Goal: Contribute content: Contribute content

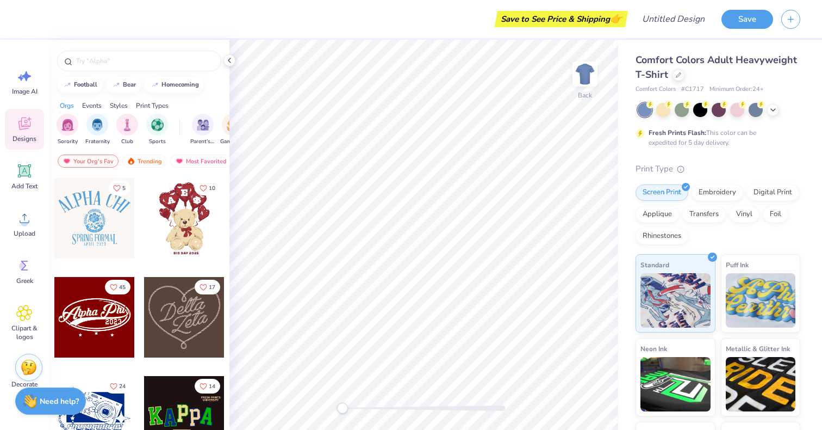
scroll to position [287, 0]
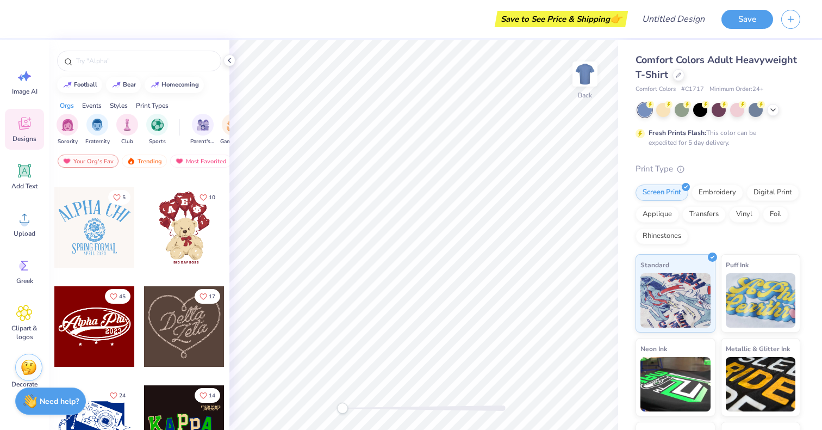
click at [109, 227] on div at bounding box center [94, 227] width 80 height 80
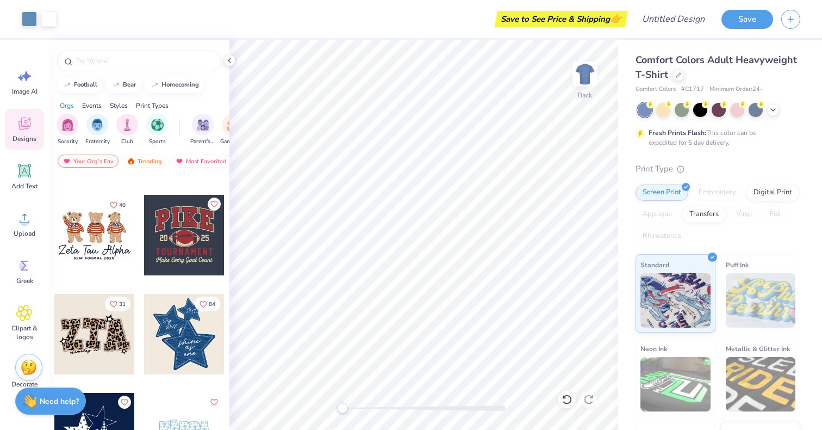
scroll to position [803, 0]
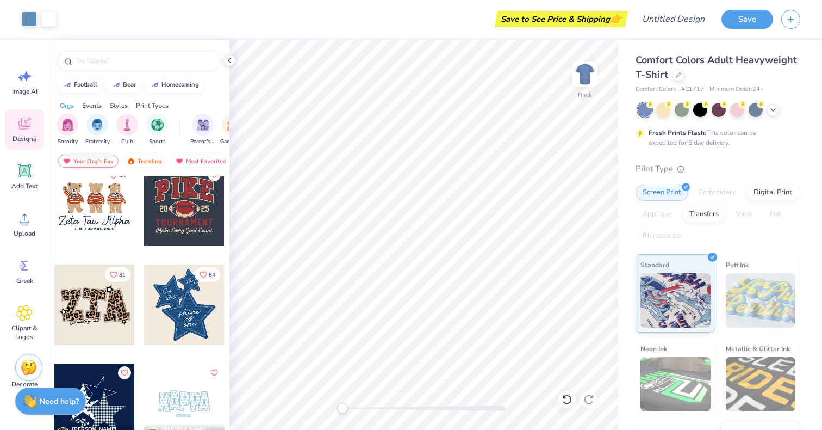
click at [188, 203] on div at bounding box center [184, 205] width 80 height 80
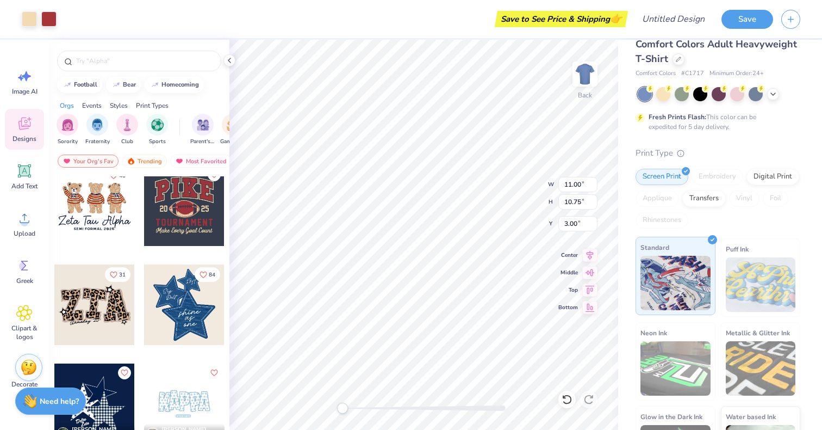
scroll to position [9, 0]
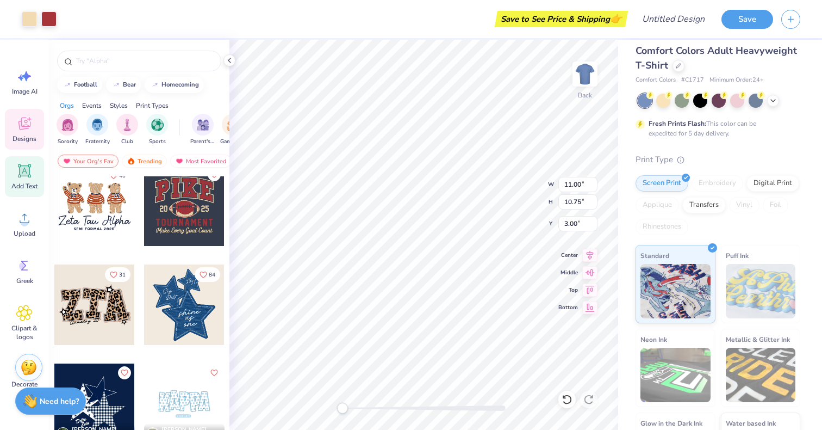
click at [26, 170] on icon at bounding box center [25, 171] width 10 height 10
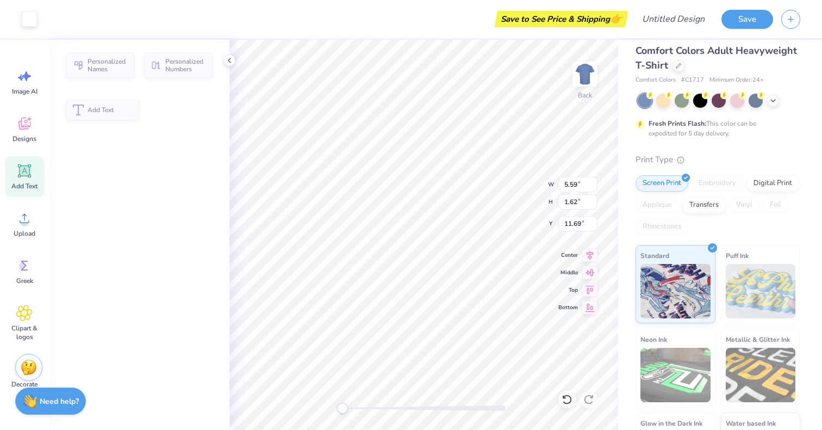
type input "5.59"
type input "1.62"
type input "11.69"
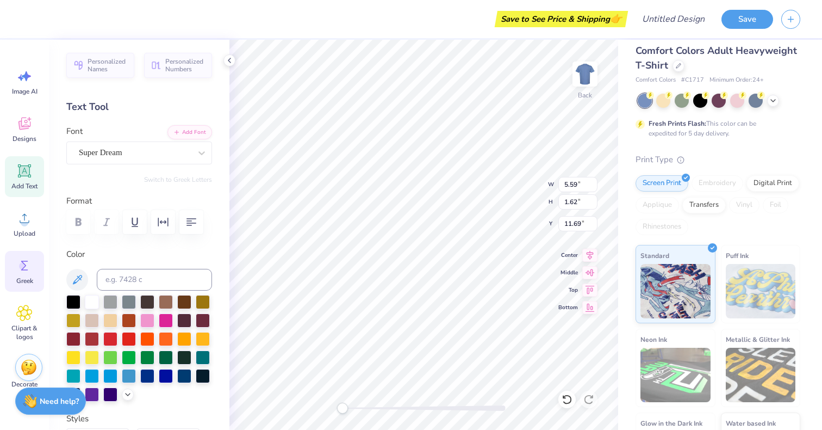
click at [18, 256] on div "Greek" at bounding box center [24, 271] width 39 height 41
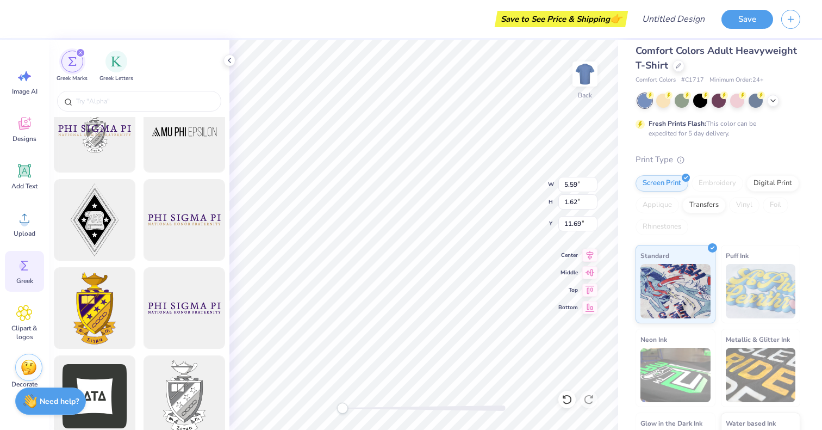
scroll to position [0, 0]
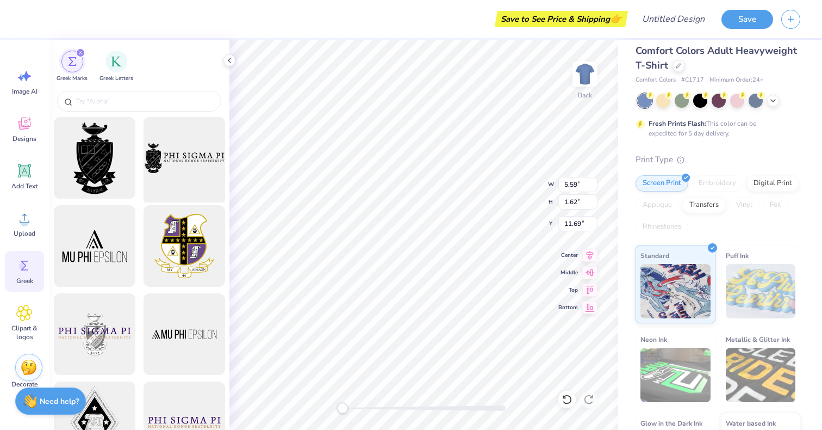
type input "11.00"
type input "10.75"
type input "3.00"
type input "10.63"
type input "8.95"
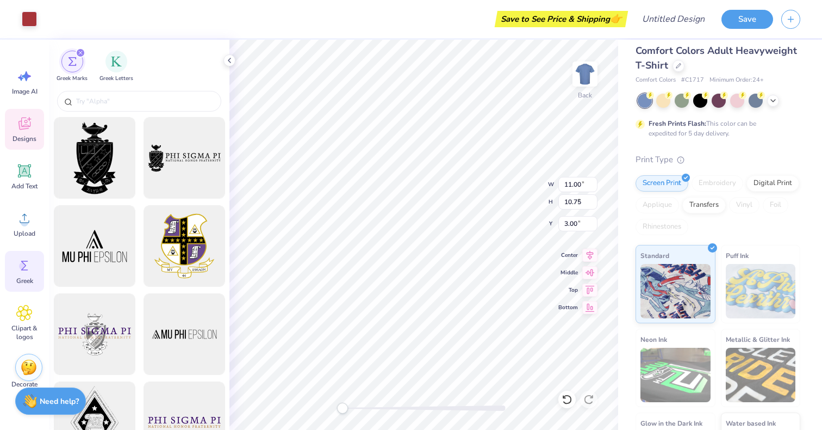
type input "3.26"
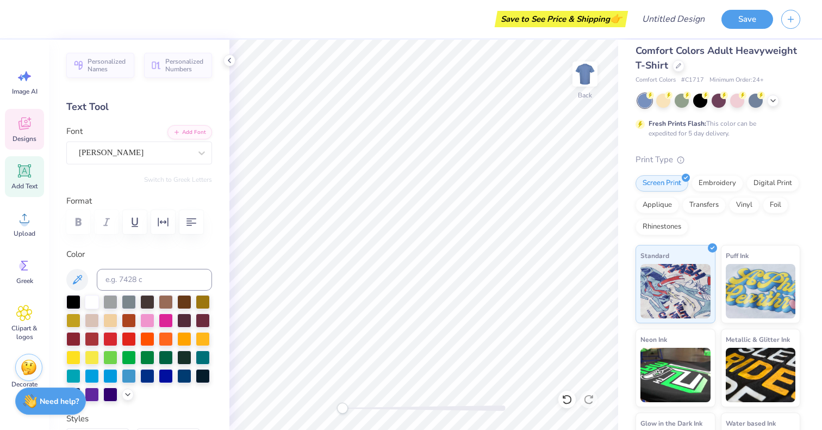
click at [22, 126] on icon at bounding box center [24, 123] width 12 height 13
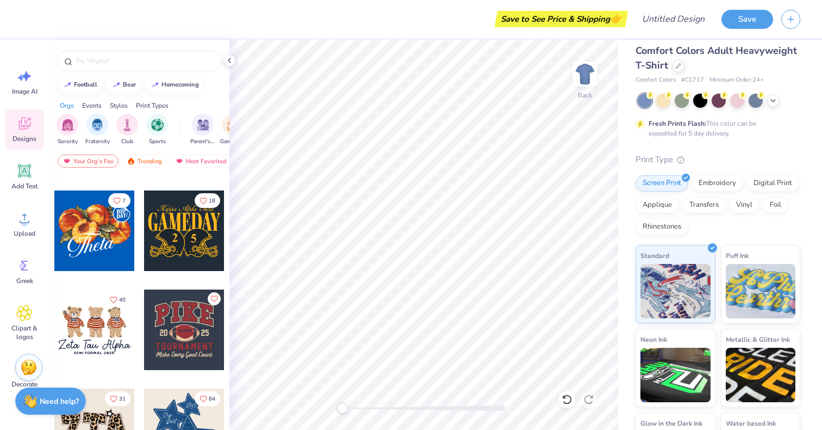
scroll to position [691, 0]
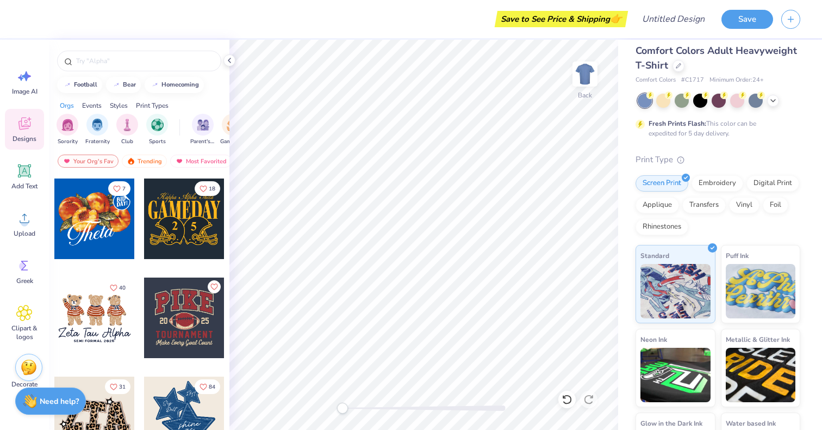
click at [196, 319] on div at bounding box center [184, 317] width 80 height 80
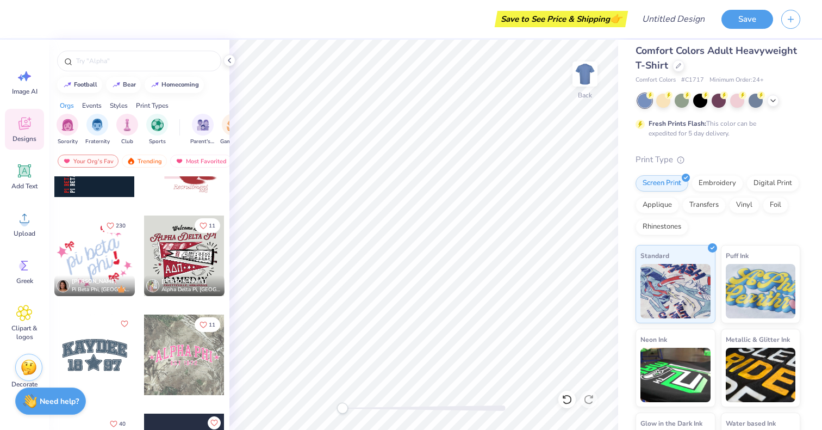
scroll to position [1541, 0]
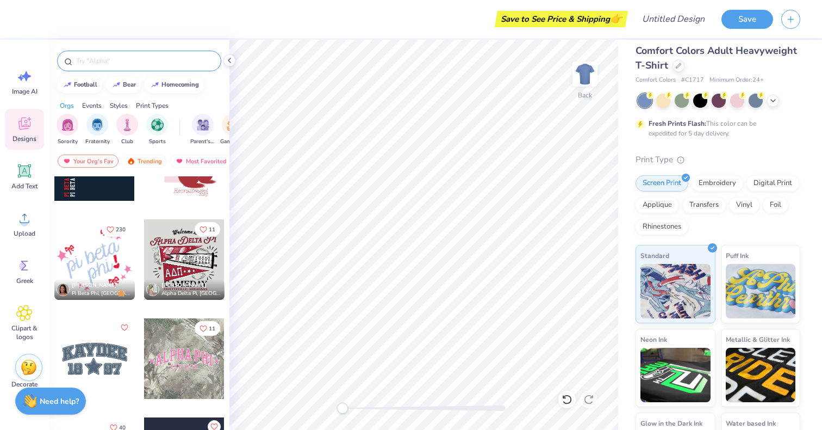
click at [119, 61] on input "text" at bounding box center [144, 60] width 139 height 11
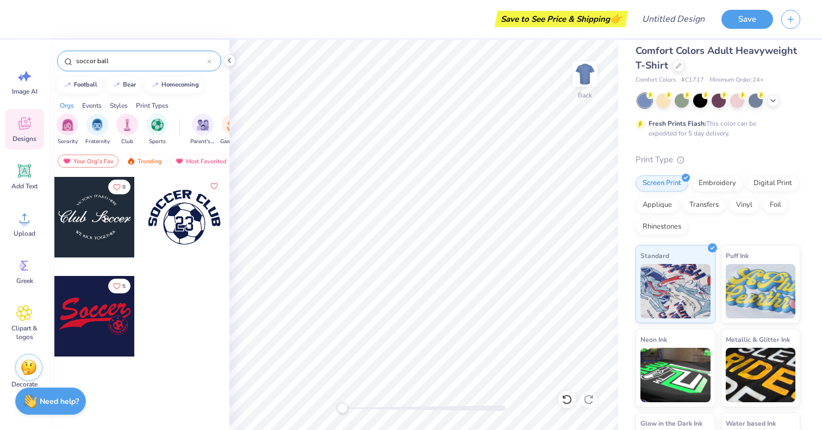
type input "soccor ball"
click at [185, 225] on div at bounding box center [184, 217] width 80 height 80
click at [20, 309] on icon at bounding box center [24, 313] width 16 height 16
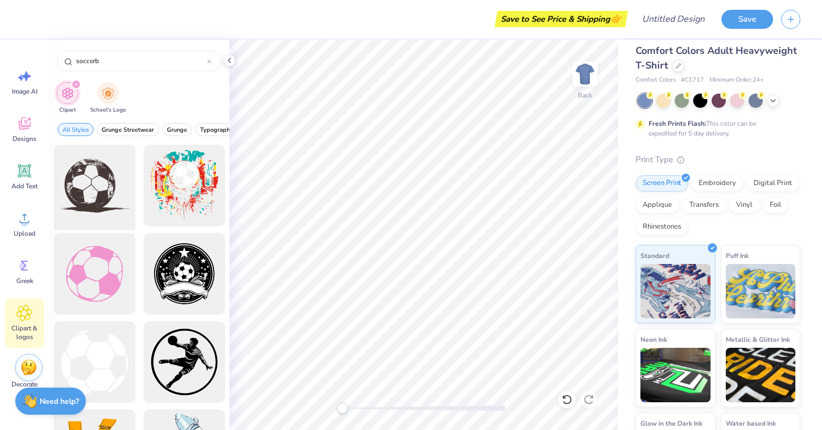
type input "soccerb"
click at [97, 183] on div at bounding box center [94, 186] width 90 height 90
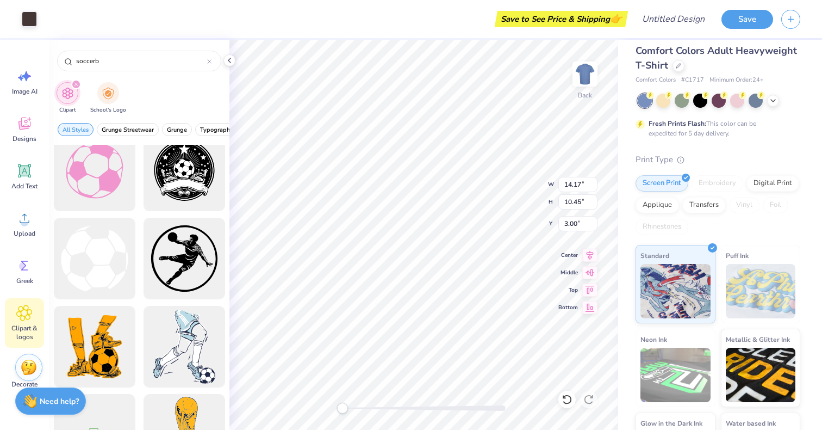
scroll to position [0, 0]
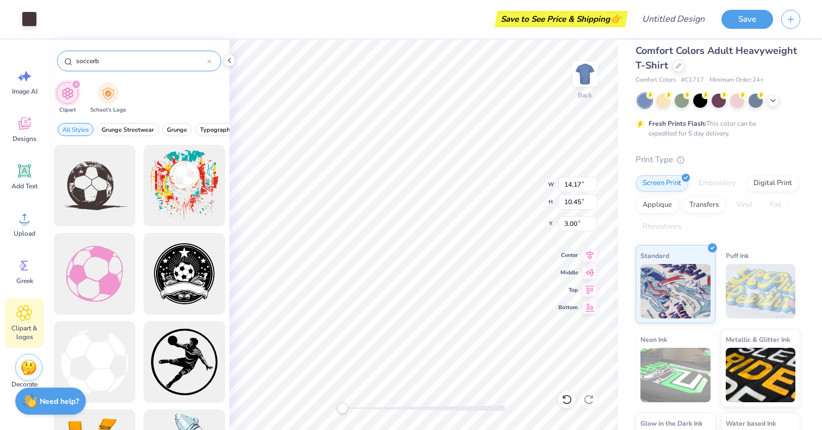
click at [210, 59] on div at bounding box center [209, 61] width 4 height 10
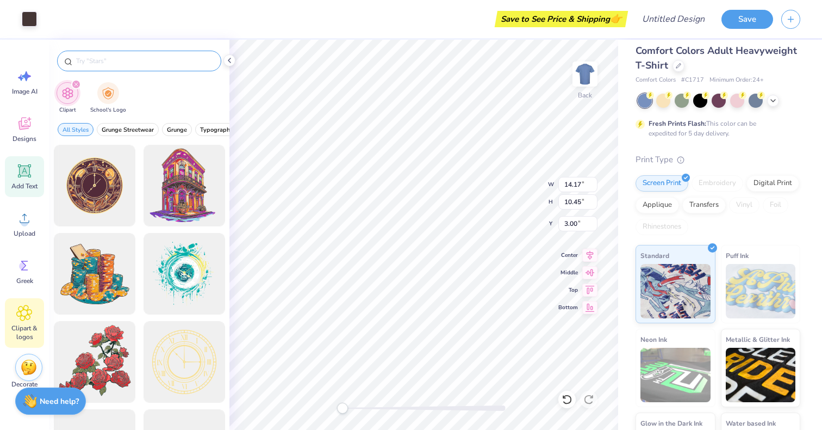
click at [23, 172] on icon at bounding box center [25, 171] width 10 height 10
type input "5.59"
type input "1.62"
type input "11.69"
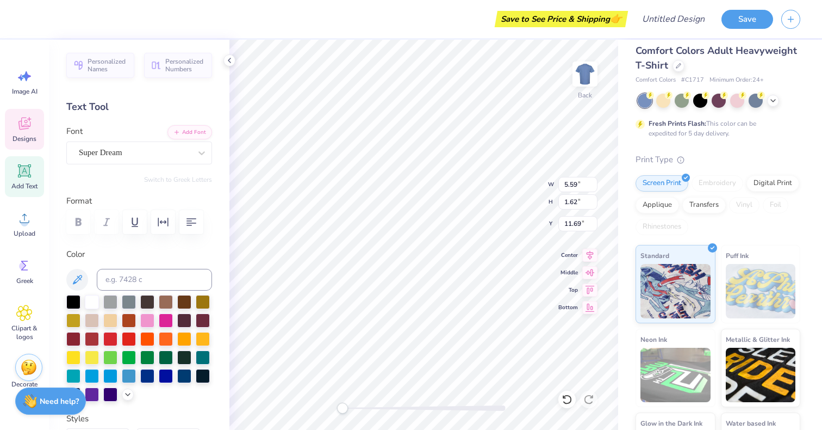
click at [30, 131] on icon at bounding box center [24, 123] width 16 height 16
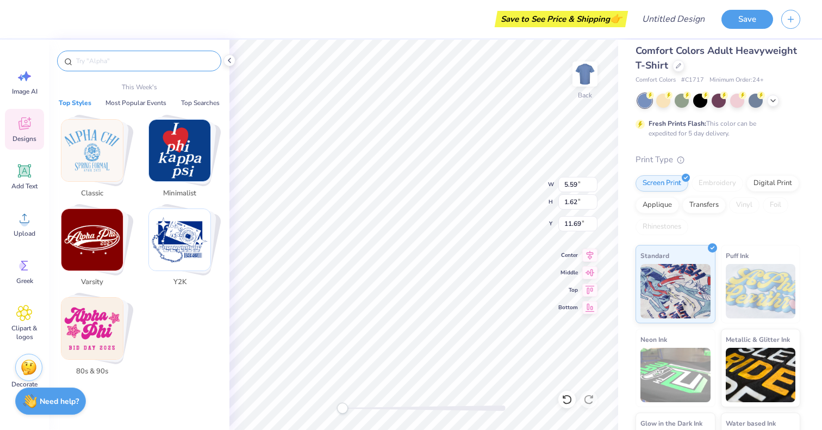
click at [107, 65] on input "text" at bounding box center [144, 60] width 139 height 11
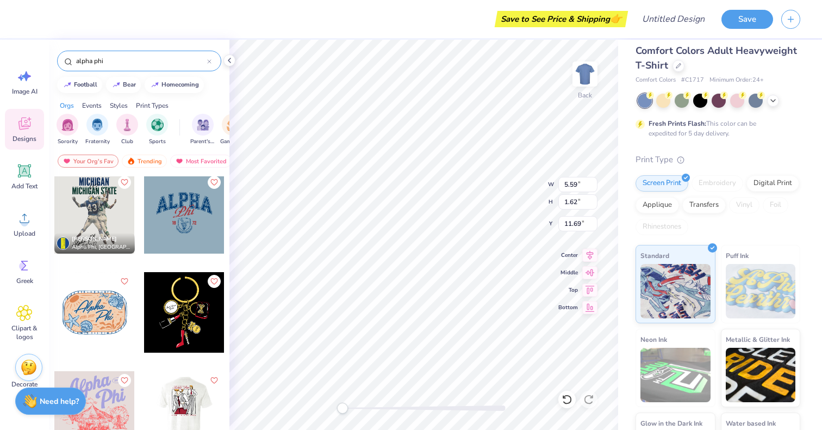
scroll to position [583, 0]
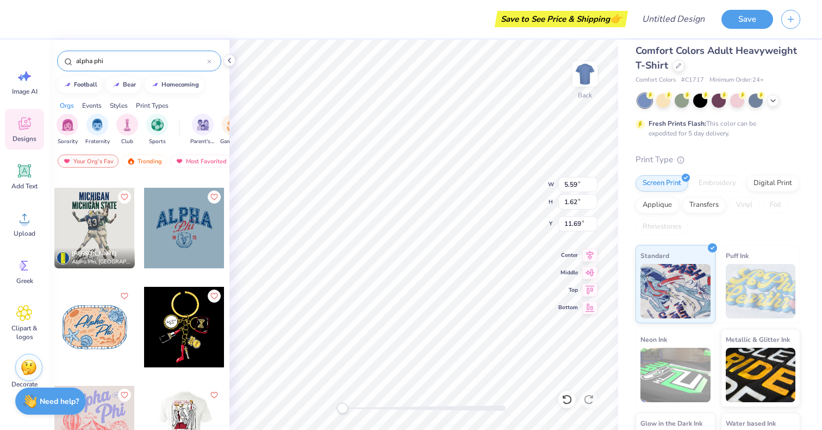
type input "alpha phi"
click at [187, 246] on div at bounding box center [184, 228] width 80 height 80
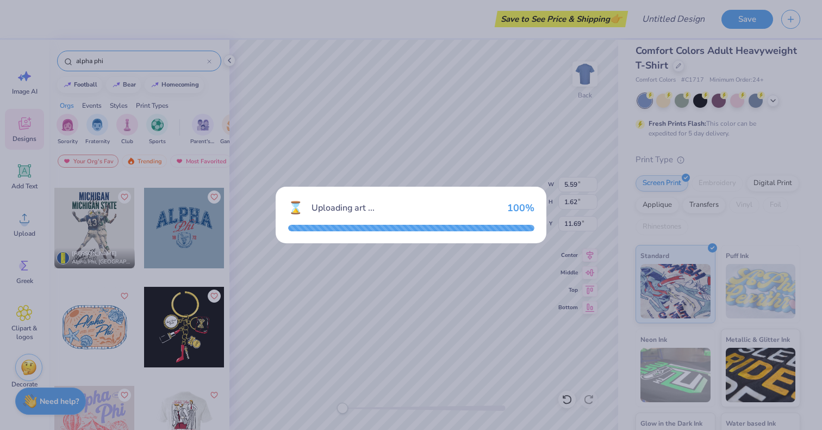
type input "9.40"
type input "6.94"
type input "3.00"
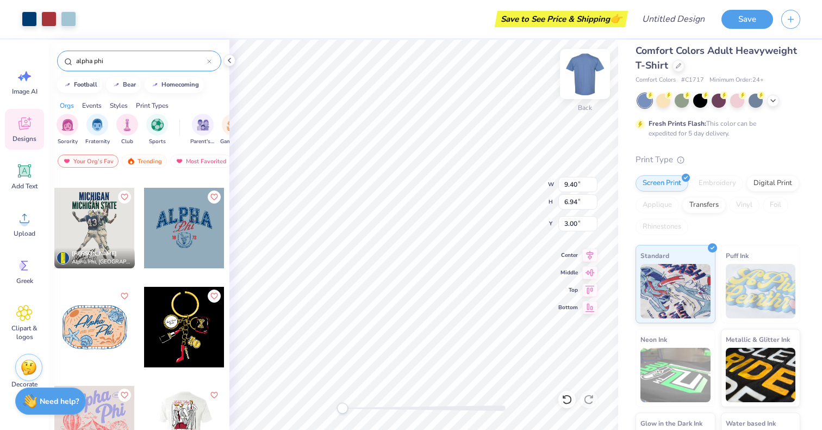
click at [584, 67] on img at bounding box center [585, 74] width 44 height 44
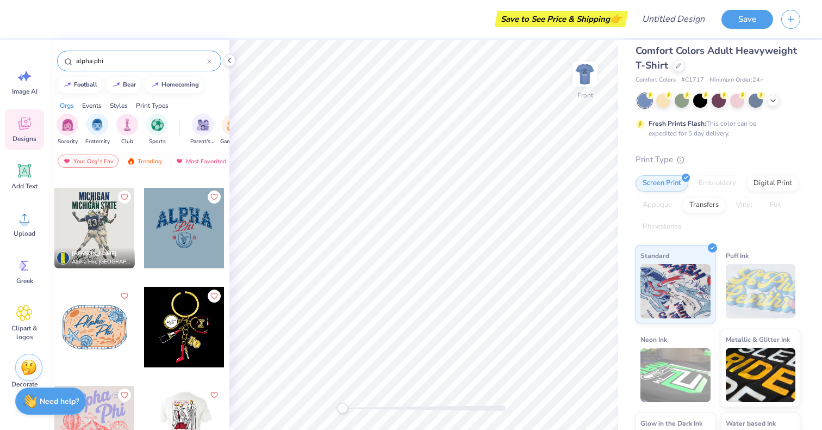
click at [192, 237] on div at bounding box center [184, 228] width 80 height 80
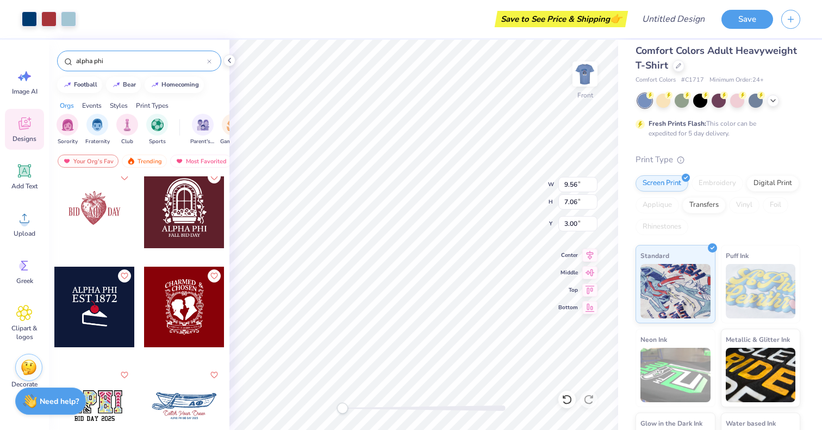
scroll to position [1886, 0]
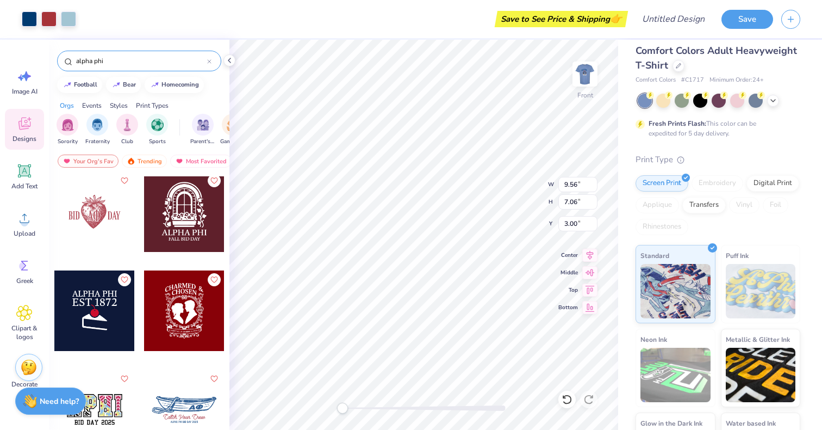
click at [140, 57] on input "alpha phi" at bounding box center [141, 60] width 132 height 11
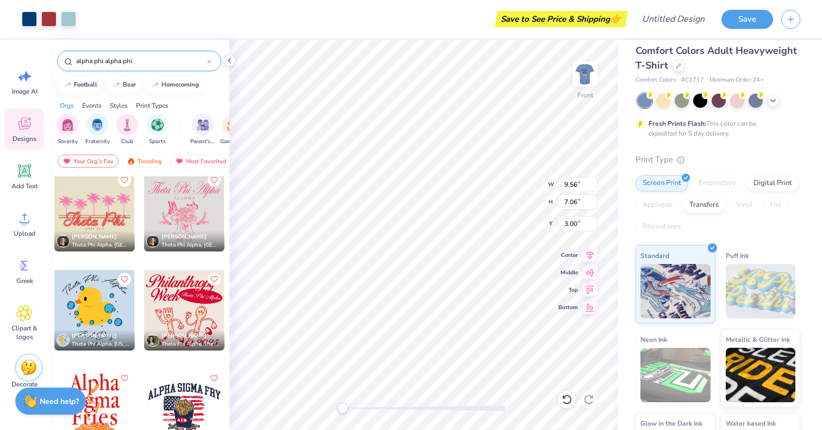
scroll to position [225, 0]
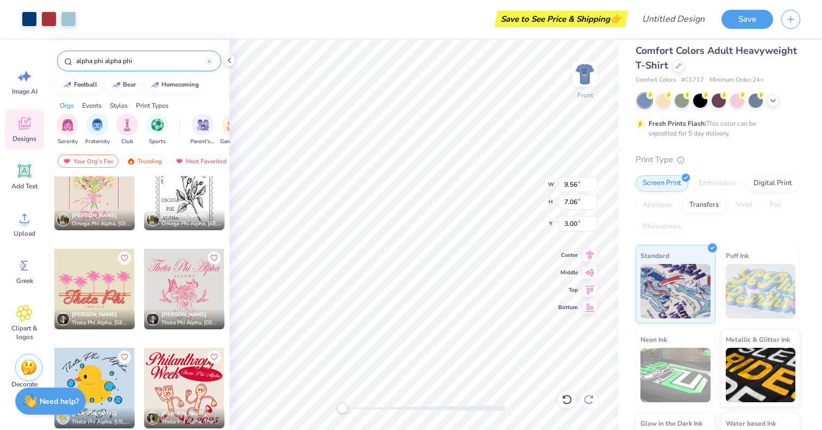
drag, startPoint x: 106, startPoint y: 62, endPoint x: 59, endPoint y: 60, distance: 46.8
click at [60, 62] on div "alpha phi alpha phi" at bounding box center [139, 61] width 164 height 21
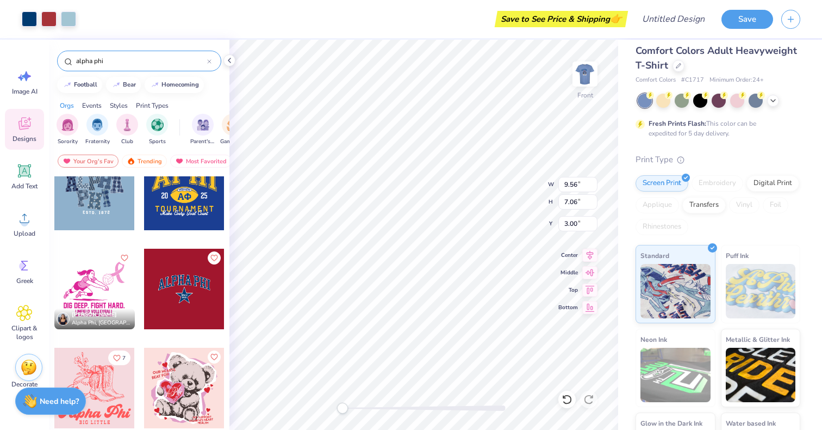
click at [99, 61] on input "alpha phi" at bounding box center [141, 60] width 132 height 11
click at [106, 61] on input "alpha phi" at bounding box center [141, 60] width 132 height 11
type input "alpha phifa"
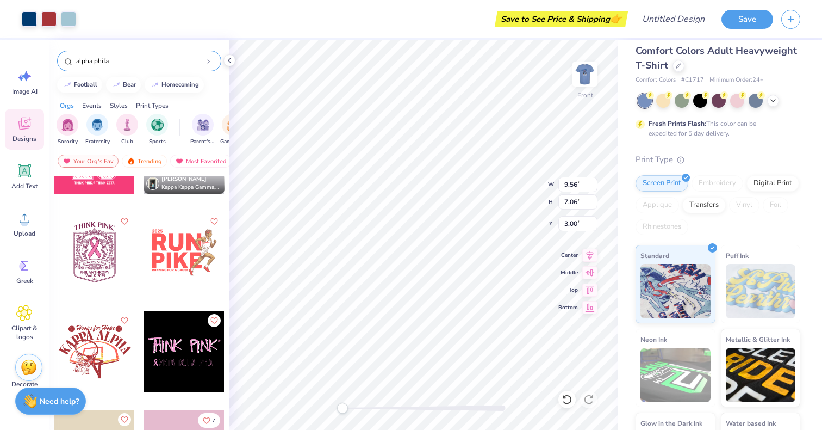
scroll to position [0, 0]
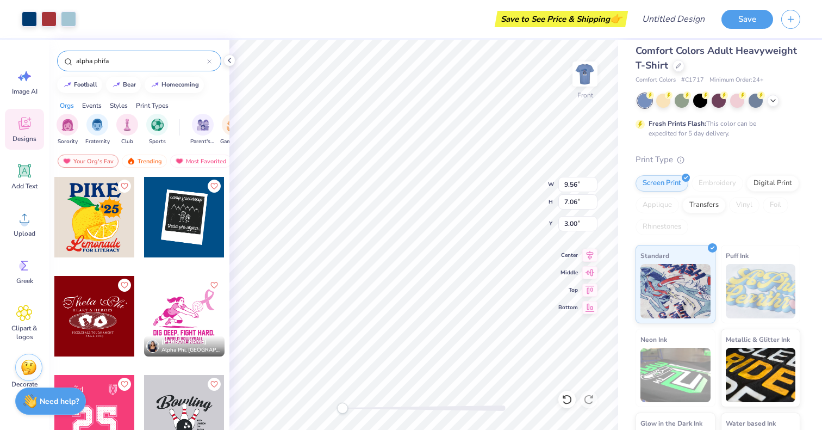
click at [209, 57] on div at bounding box center [209, 61] width 4 height 10
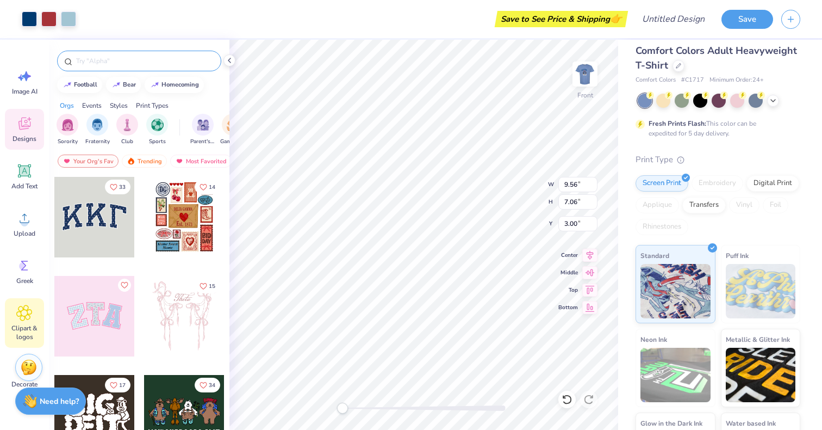
click at [29, 335] on span "Clipart & logos" at bounding box center [25, 332] width 36 height 17
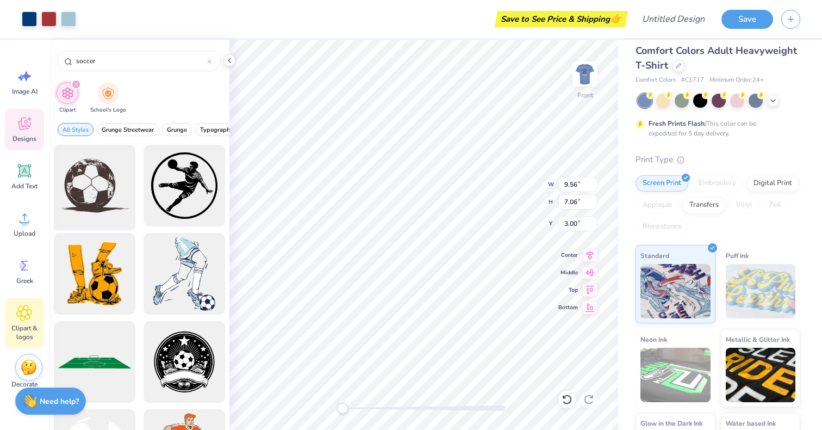
type input "soccer"
click at [100, 197] on div at bounding box center [94, 186] width 90 height 90
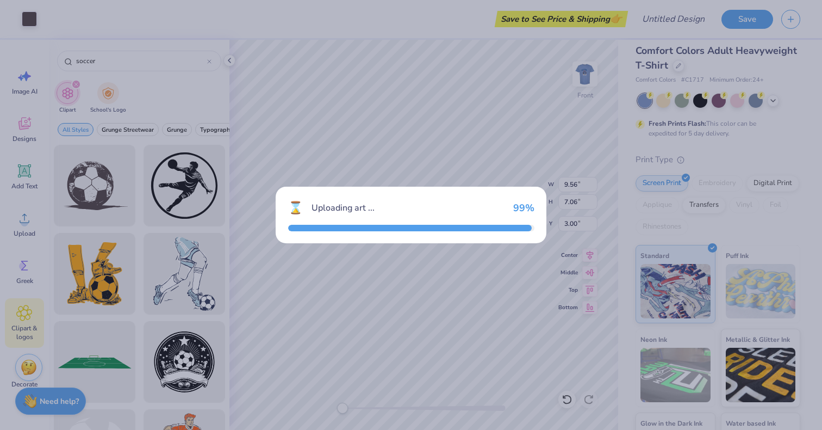
type input "14.53"
type input "10.71"
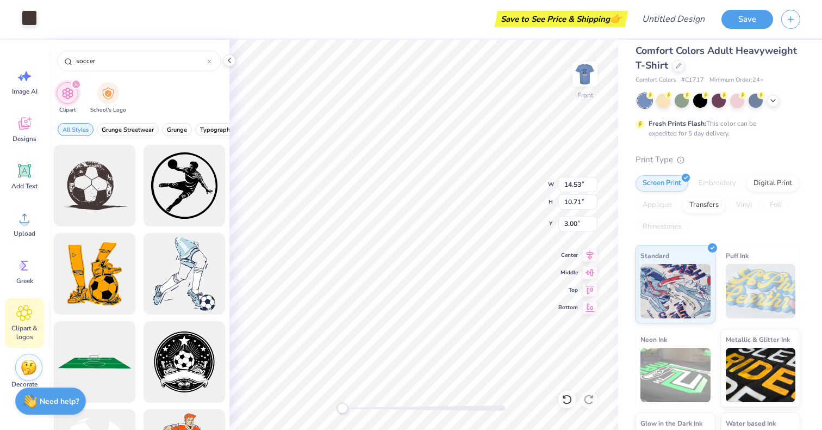
click at [29, 21] on div at bounding box center [29, 17] width 15 height 15
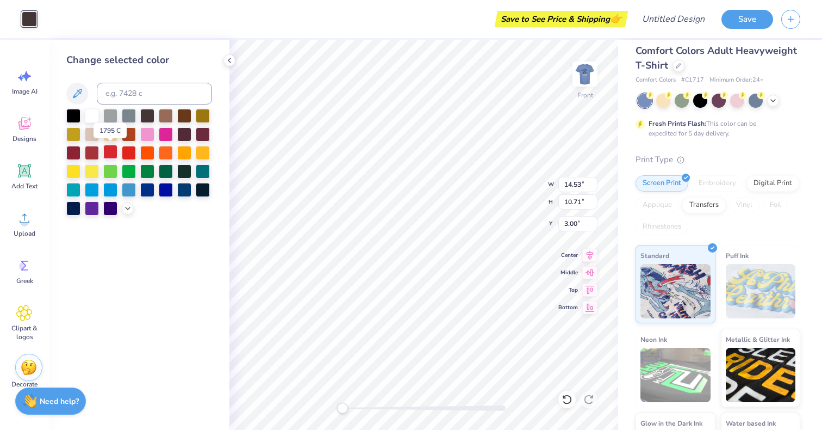
click at [109, 153] on div at bounding box center [110, 152] width 14 height 14
click at [91, 151] on div at bounding box center [92, 152] width 14 height 14
click at [229, 54] on div "Change selected color" at bounding box center [139, 235] width 181 height 390
click at [229, 58] on icon at bounding box center [229, 60] width 9 height 9
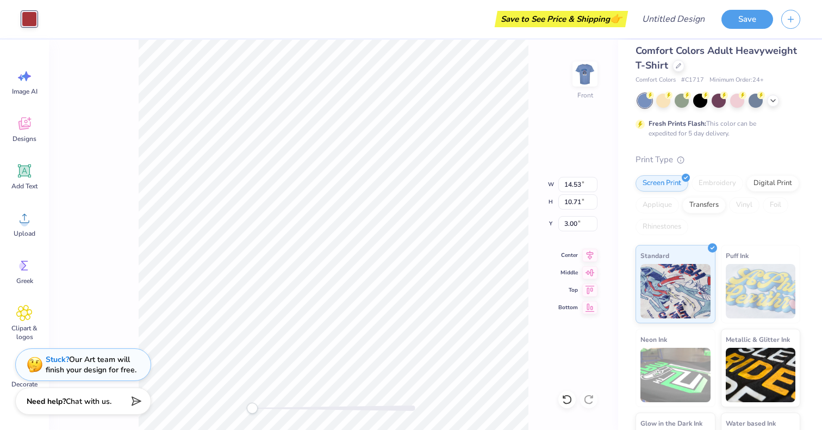
type input "11.60"
type input "8.57"
type input "5.18"
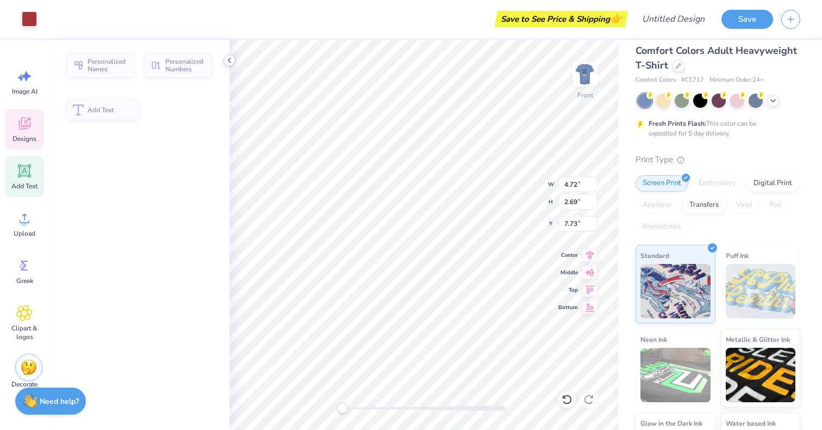
type input "4.72"
type input "2.69"
type input "7.73"
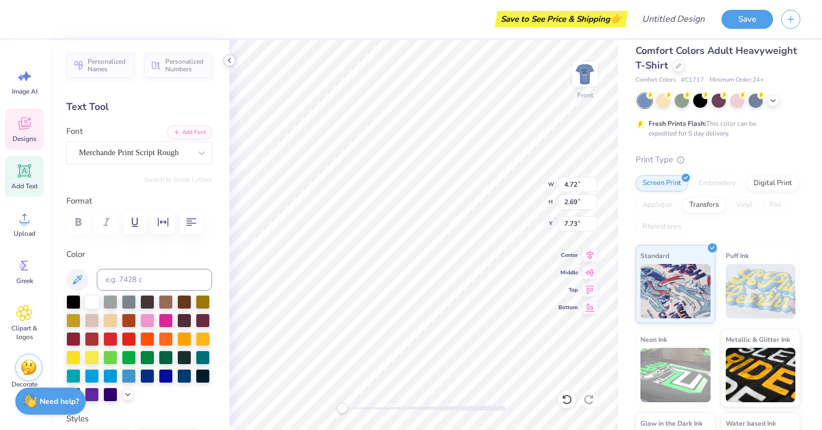
type input "4.79"
type input "3.53"
type input "10.22"
type input "11.60"
type input "4.56"
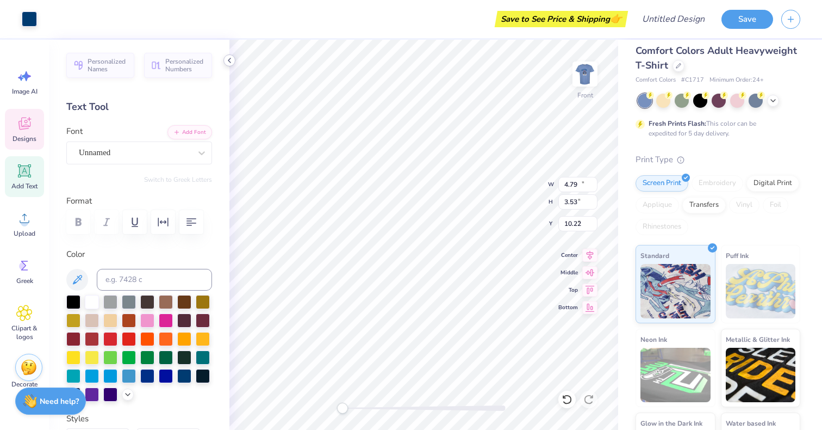
type input "5.18"
type input "7.06"
type input "6.31"
type input "4.67"
type input "9.15"
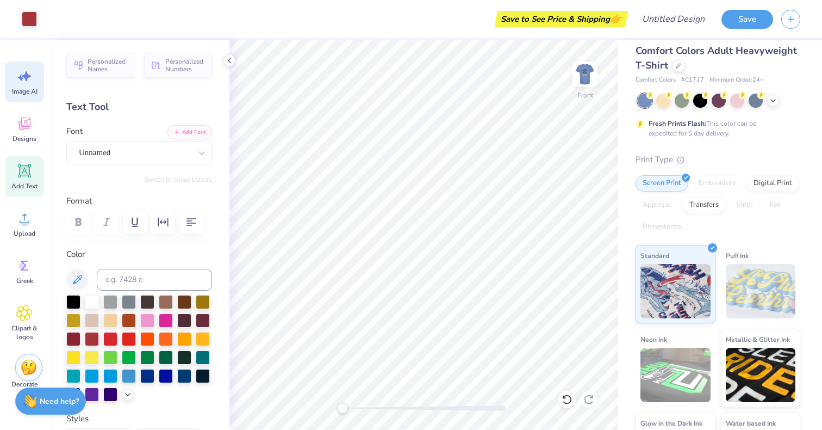
click at [33, 77] on div "Image AI" at bounding box center [24, 81] width 39 height 41
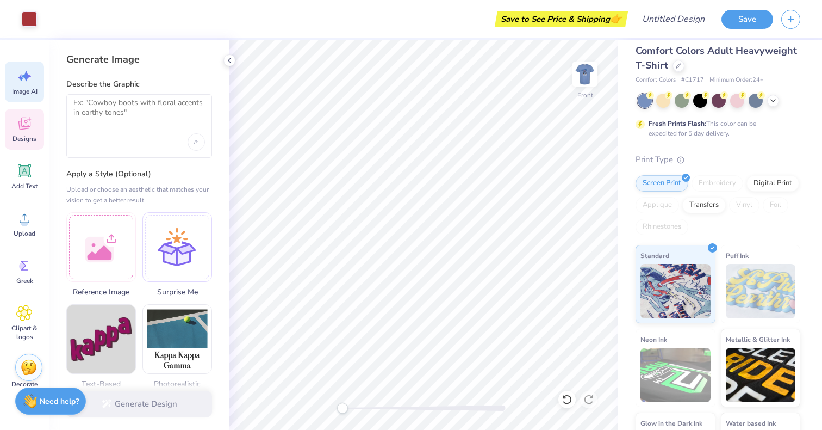
click at [31, 133] on div "Designs" at bounding box center [24, 129] width 39 height 41
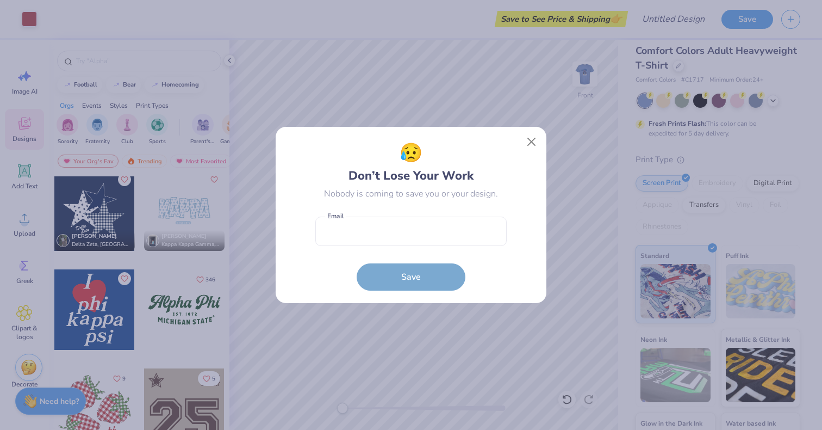
scroll to position [1038, 0]
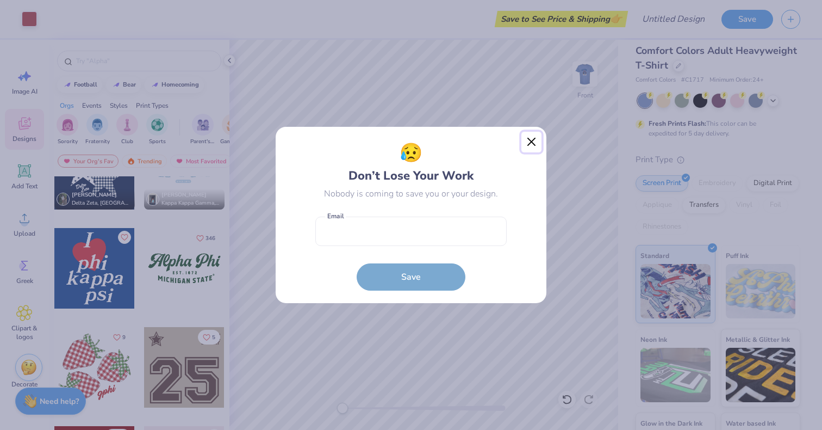
click at [534, 141] on button "Close" at bounding box center [532, 142] width 21 height 21
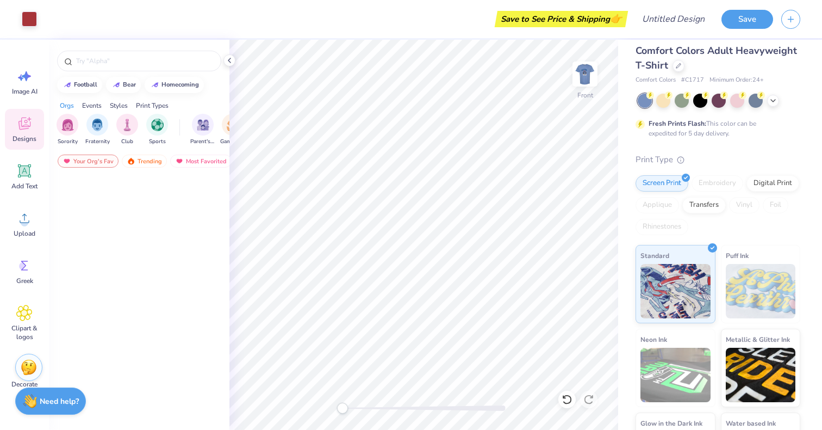
scroll to position [0, 0]
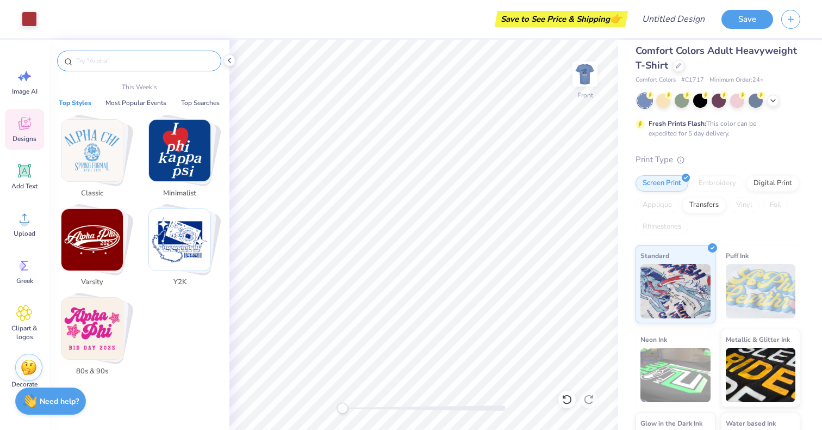
click at [131, 55] on input "text" at bounding box center [144, 60] width 139 height 11
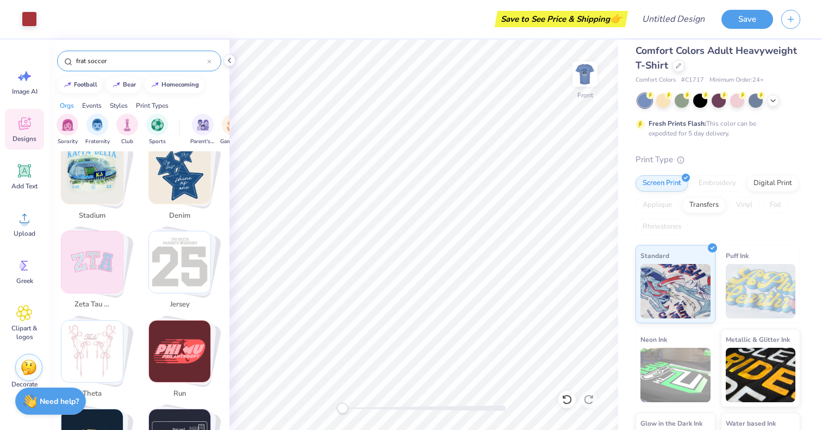
scroll to position [1042, 0]
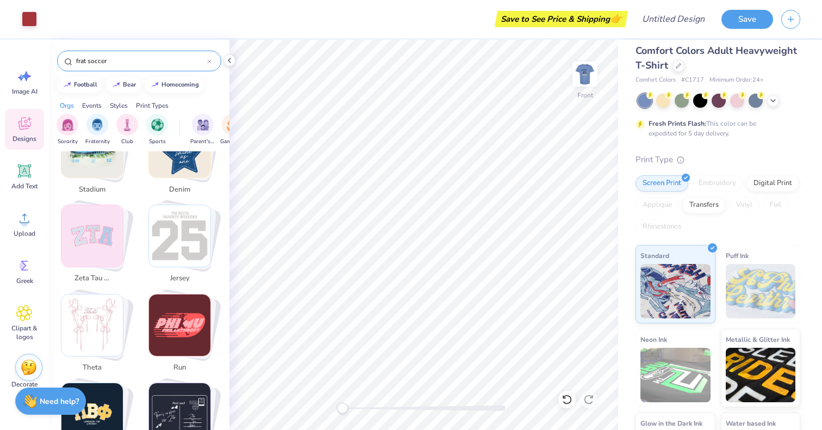
click at [187, 226] on img "Stack Card Button jersey" at bounding box center [179, 235] width 61 height 61
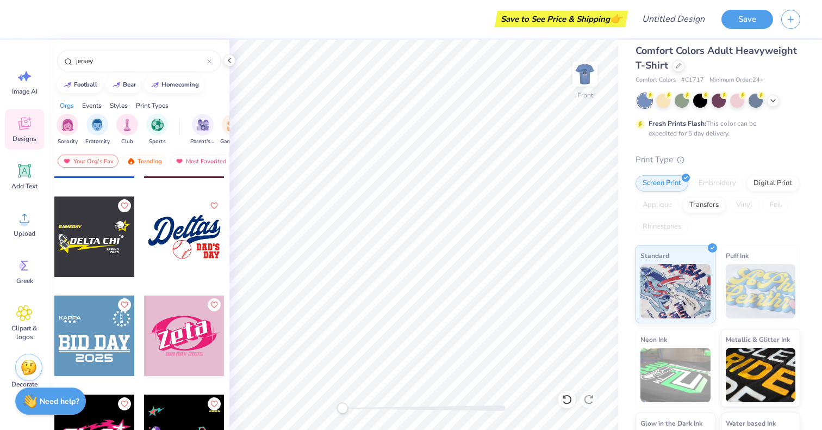
scroll to position [1468, 0]
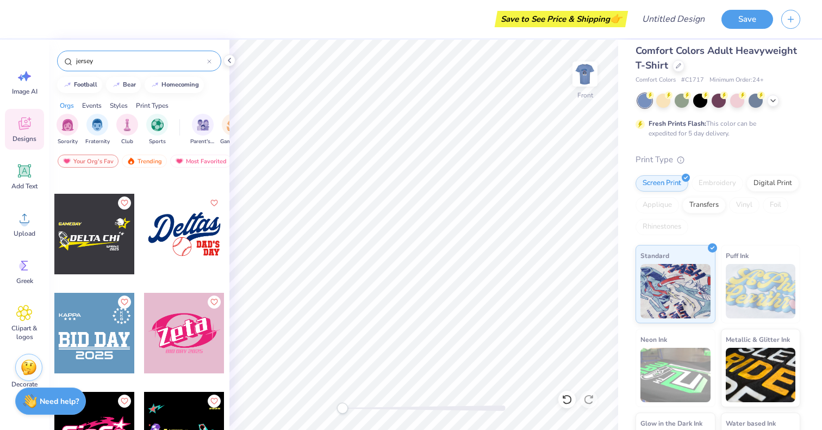
click at [163, 60] on input "jersey" at bounding box center [141, 60] width 132 height 11
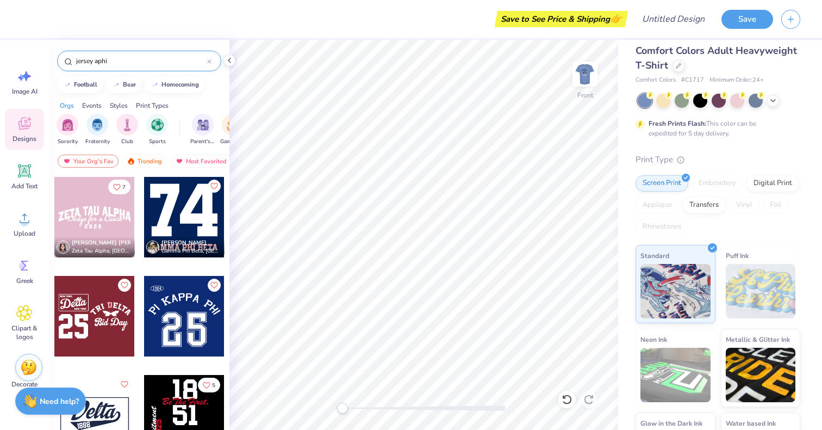
type input "jersey aphi"
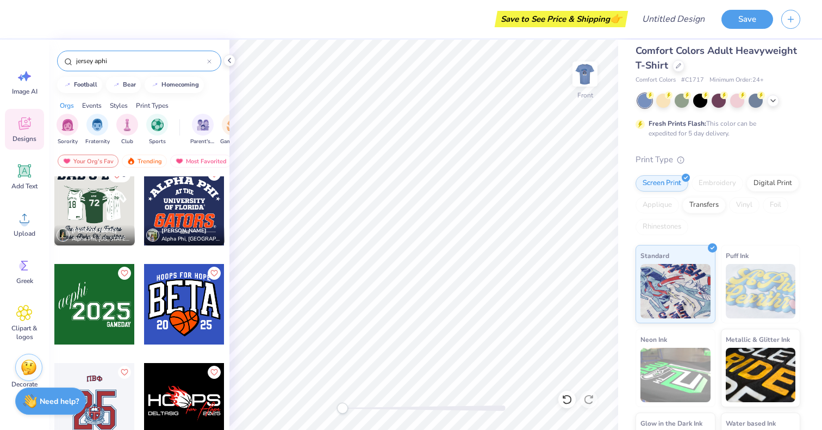
scroll to position [0, 0]
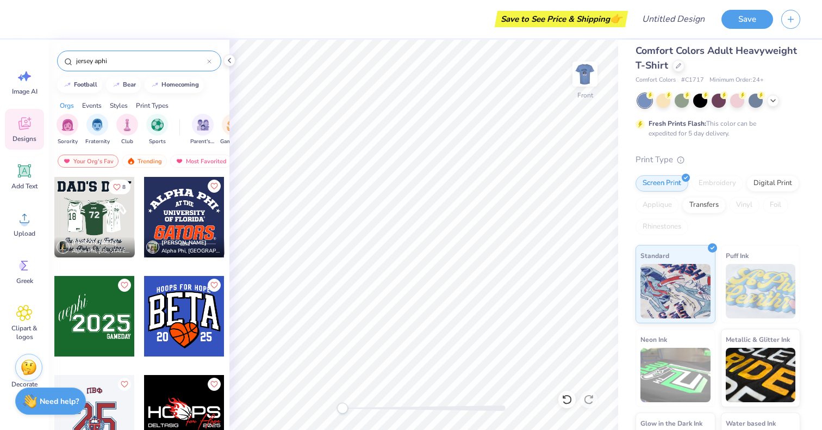
click at [211, 58] on div at bounding box center [209, 61] width 4 height 10
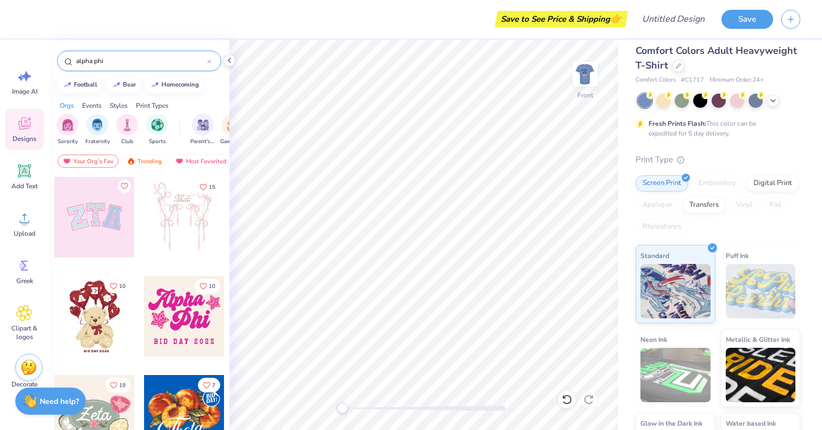
type input "alpha phi"
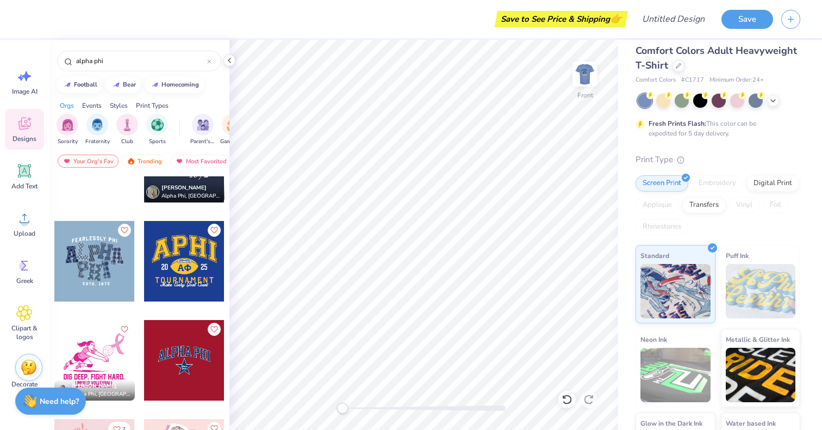
scroll to position [158, 0]
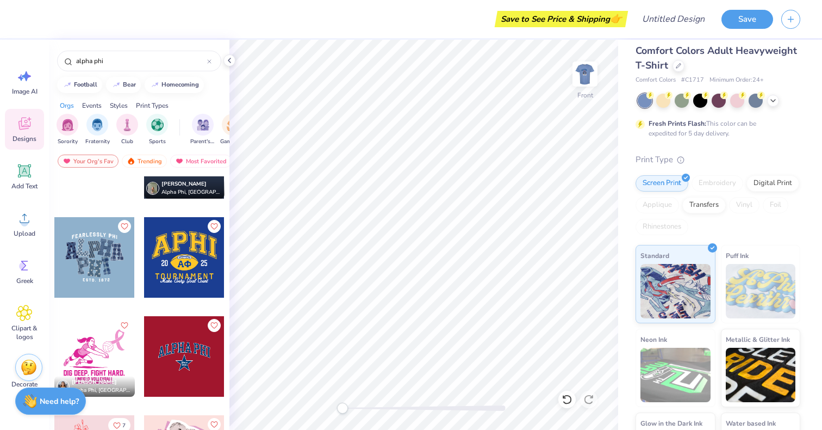
click at [175, 257] on div at bounding box center [184, 257] width 80 height 80
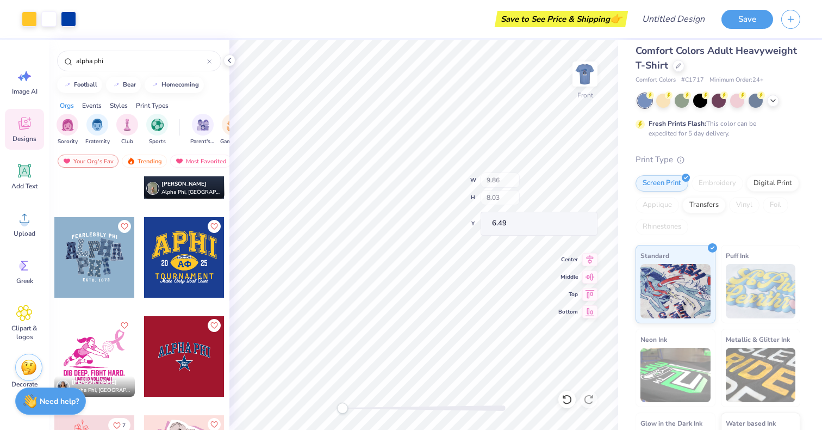
type input "4.25"
type input "2.46"
type input "10.09"
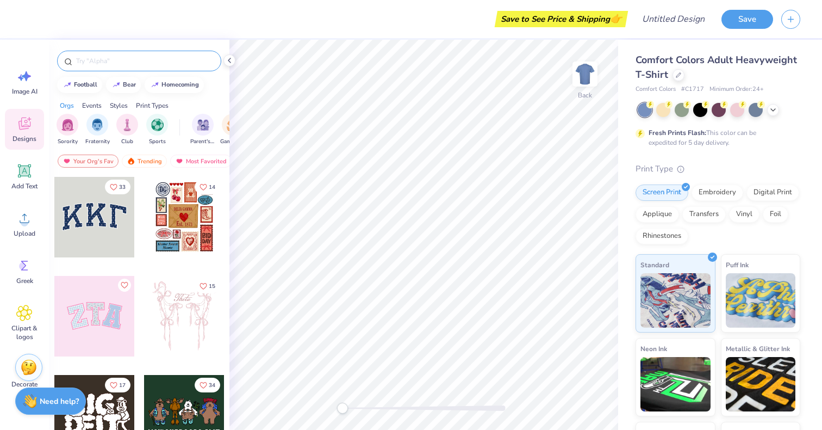
click at [143, 71] on div at bounding box center [139, 61] width 164 height 21
click at [141, 64] on input "text" at bounding box center [144, 60] width 139 height 11
type input "aphi"
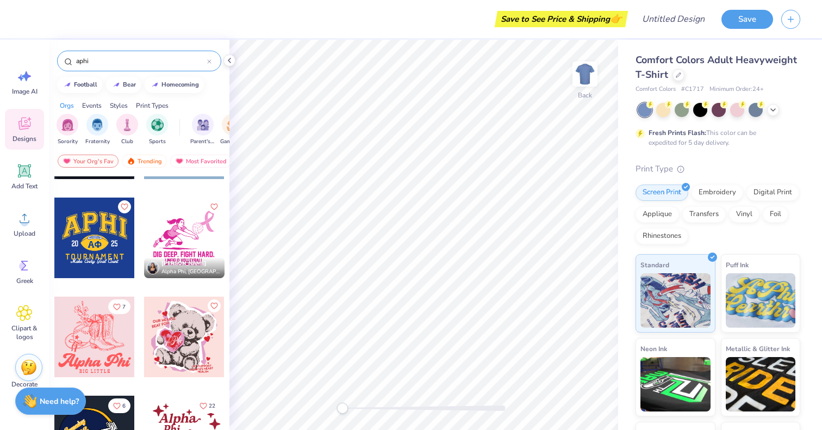
scroll to position [760, 0]
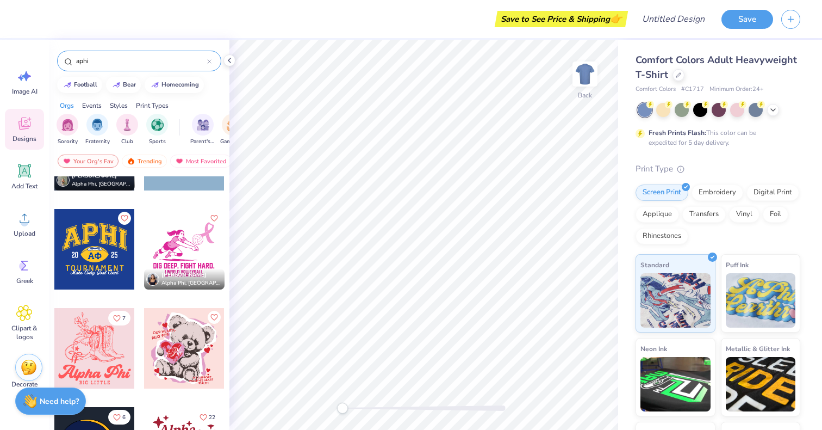
click at [83, 251] on div at bounding box center [94, 249] width 80 height 80
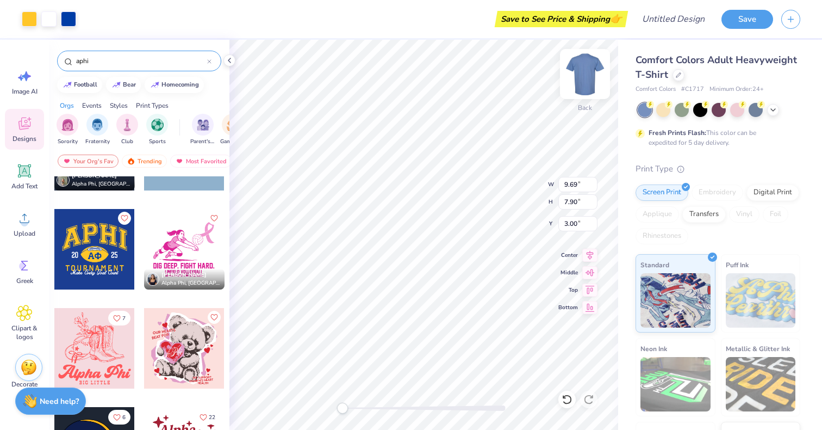
click at [571, 79] on img at bounding box center [585, 74] width 44 height 44
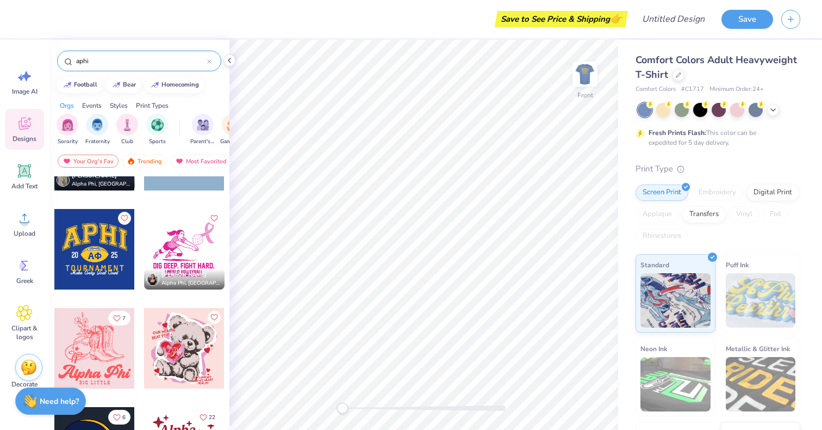
click at [91, 243] on div at bounding box center [94, 249] width 80 height 80
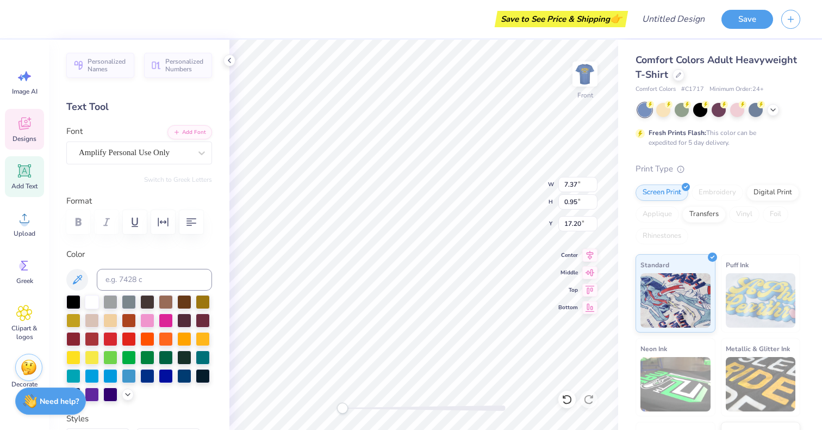
scroll to position [0, 0]
type textarea "M"
type input "8.87"
type input "0.86"
type input "16.77"
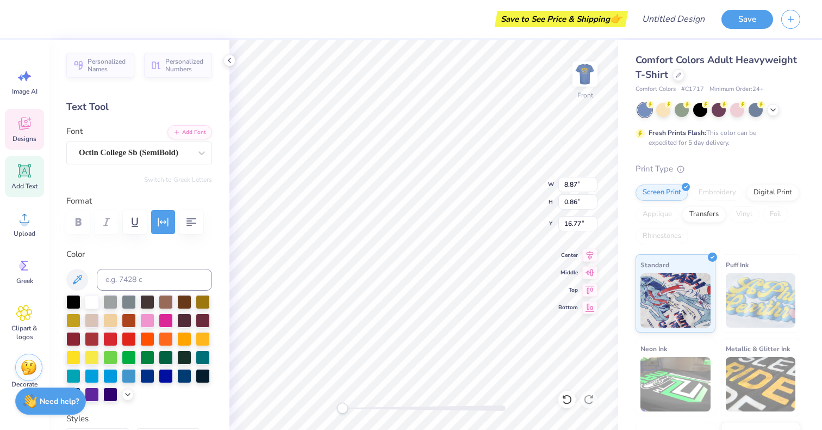
scroll to position [0, 2]
type textarea "Alpha Phipha"
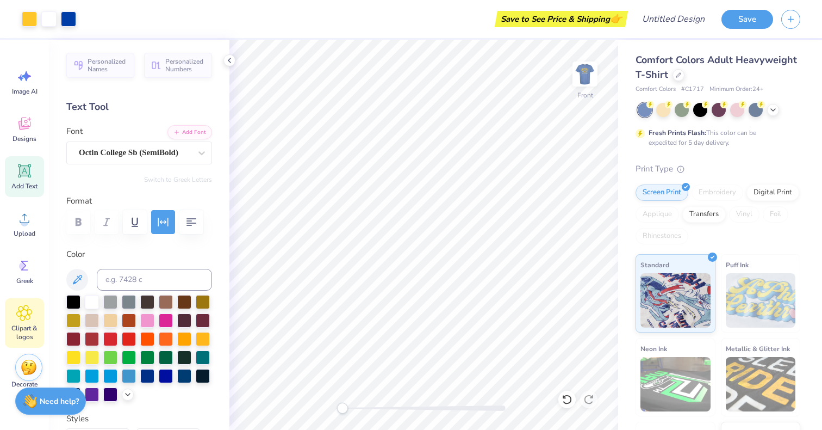
click at [24, 324] on span "Clipart & logos" at bounding box center [25, 332] width 36 height 17
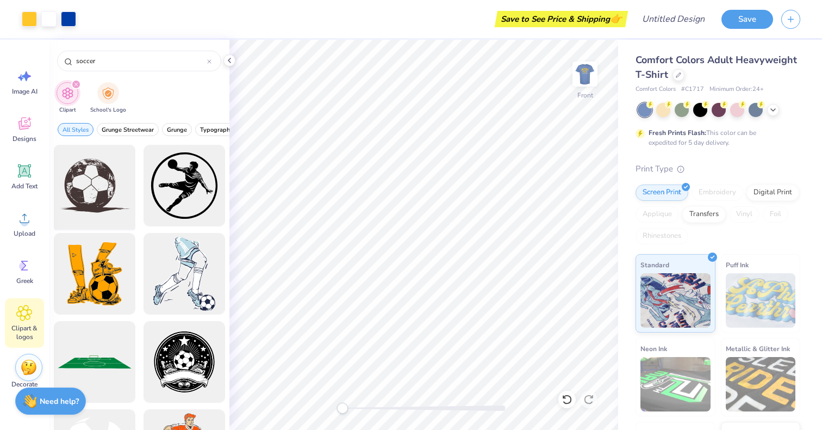
type input "soccer"
click at [111, 180] on div at bounding box center [94, 186] width 90 height 90
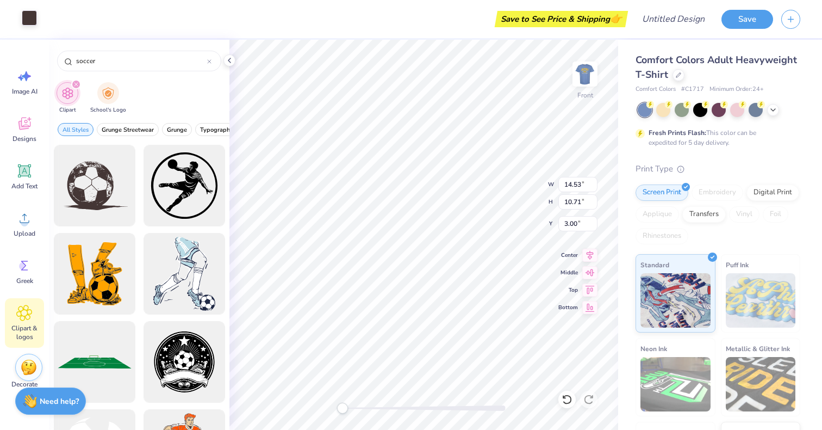
click at [35, 20] on div at bounding box center [29, 17] width 15 height 15
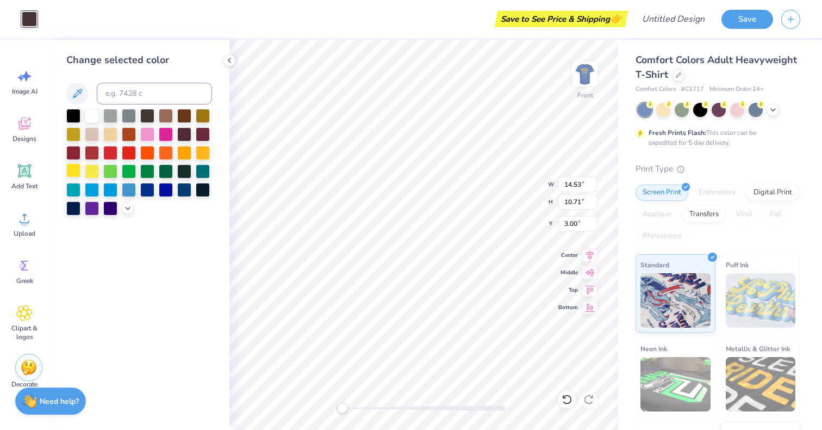
click at [72, 167] on div at bounding box center [73, 170] width 14 height 14
click at [75, 166] on div at bounding box center [73, 170] width 14 height 14
click at [75, 167] on div at bounding box center [73, 170] width 14 height 14
click at [74, 171] on div at bounding box center [73, 170] width 14 height 14
click at [22, 78] on icon at bounding box center [21, 78] width 6 height 7
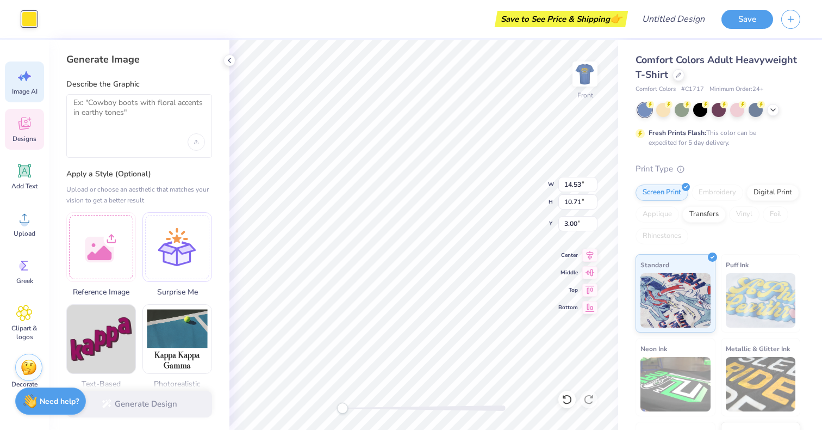
click at [17, 144] on div "Designs" at bounding box center [24, 129] width 39 height 41
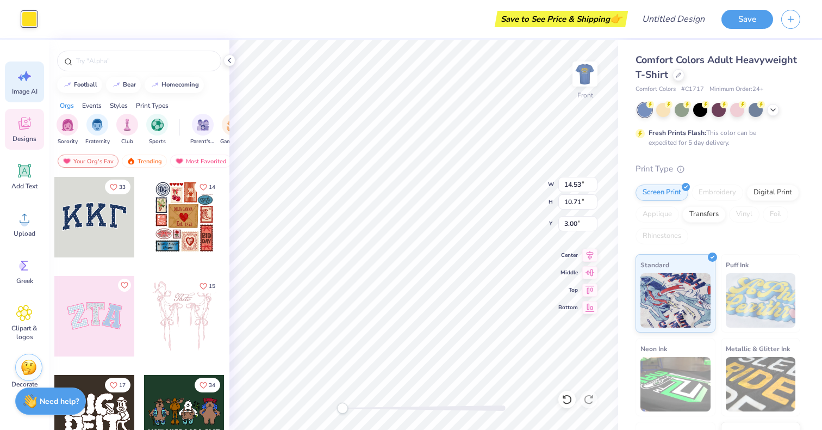
click at [27, 86] on div "Image AI" at bounding box center [24, 81] width 39 height 41
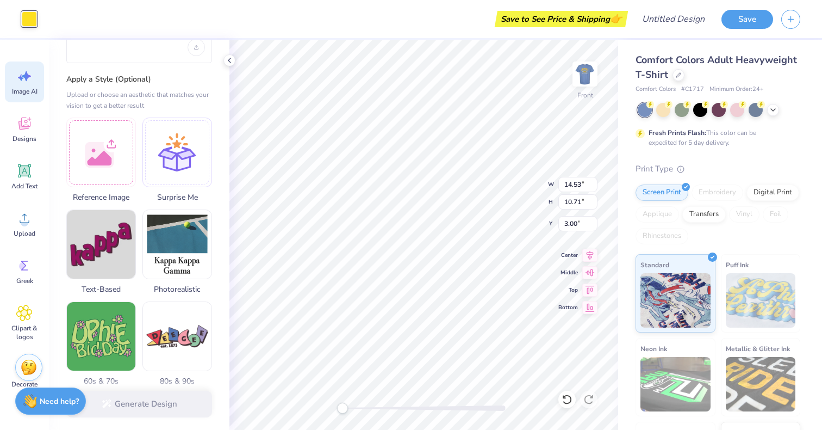
scroll to position [0, 0]
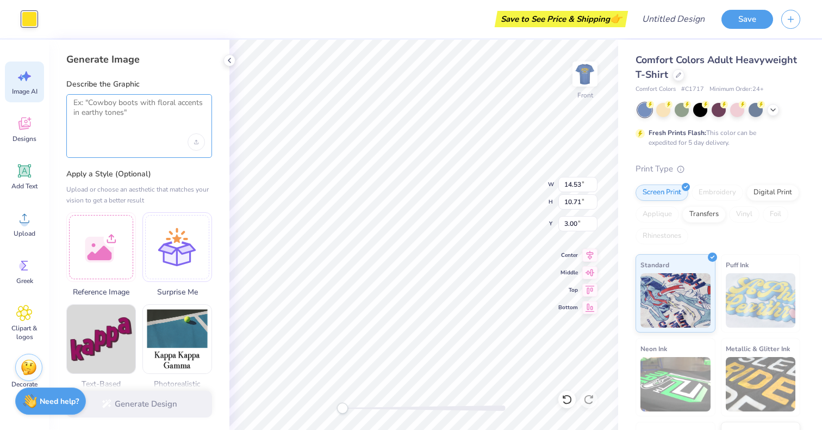
click at [140, 104] on textarea at bounding box center [139, 111] width 132 height 27
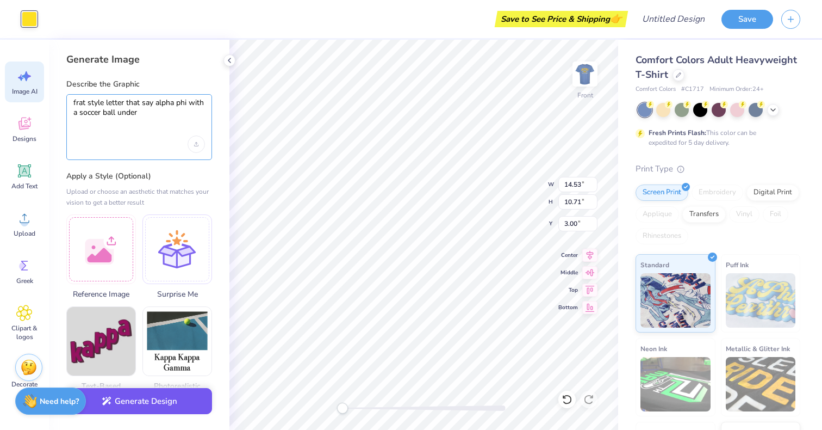
type textarea "frat style letter that say alpha phi with a soccer ball under"
click at [139, 407] on button "Generate Design" at bounding box center [139, 401] width 146 height 27
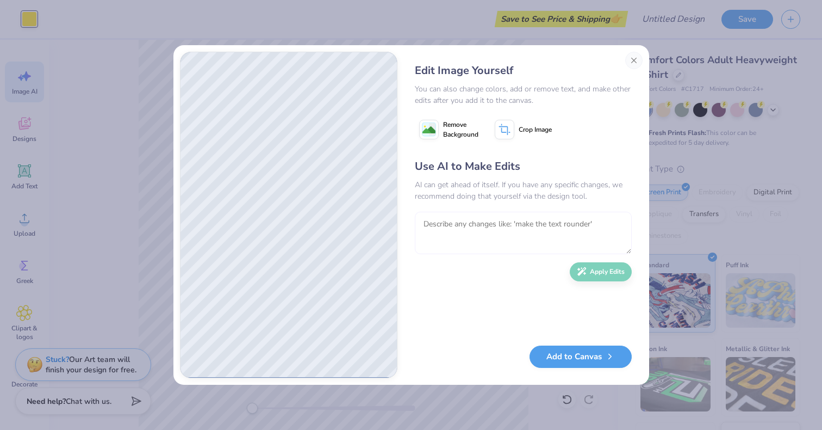
click at [539, 224] on textarea at bounding box center [523, 233] width 217 height 42
click at [539, 224] on textarea "To enrich screen reader interactions, please activate Accessibility in Grammarl…" at bounding box center [523, 233] width 217 height 42
click at [475, 223] on textarea "add alpha phifa to it" at bounding box center [523, 233] width 217 height 42
click at [442, 225] on textarea "add alpha phifa" to it" at bounding box center [523, 233] width 217 height 42
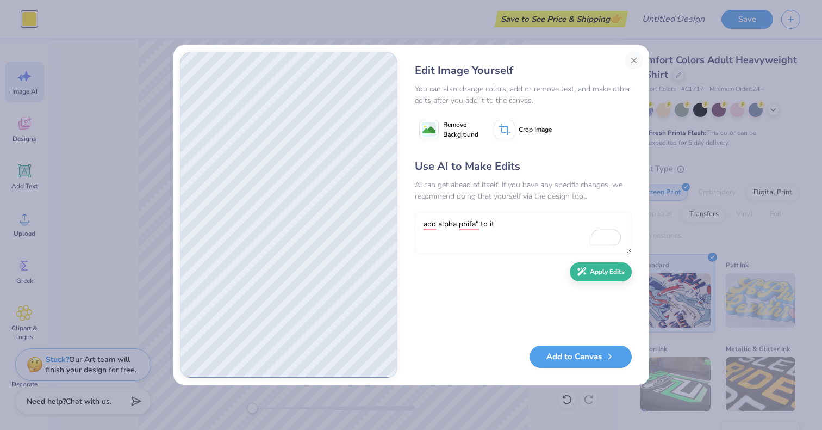
click at [442, 225] on textarea "add alpha phifa" to it" at bounding box center [523, 233] width 217 height 42
click at [439, 225] on textarea "add alpha phifa" to it" at bounding box center [523, 233] width 217 height 42
click at [504, 224] on textarea "add "alpha phifa" to it" at bounding box center [523, 233] width 217 height 42
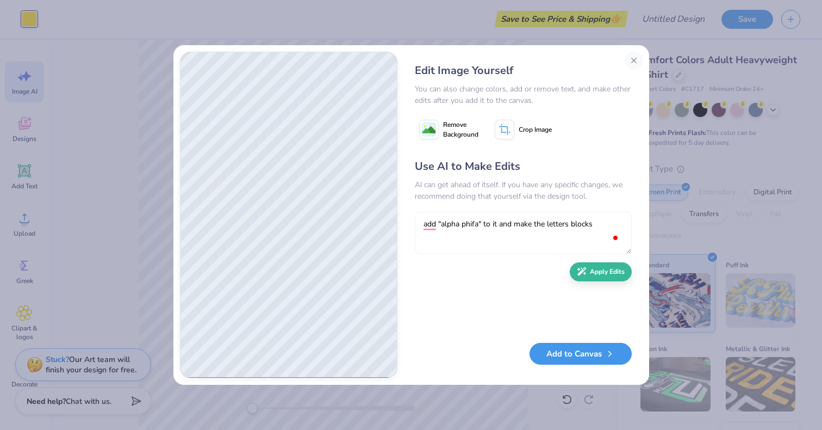
type textarea "add "alpha phifa" to it and make the letters blocks"
click at [570, 358] on button "Add to Canvas" at bounding box center [581, 354] width 102 height 22
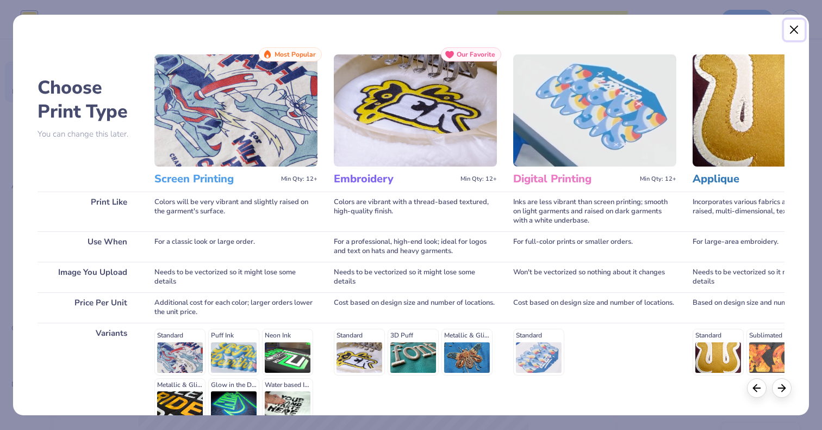
click at [789, 33] on button "Close" at bounding box center [794, 30] width 21 height 21
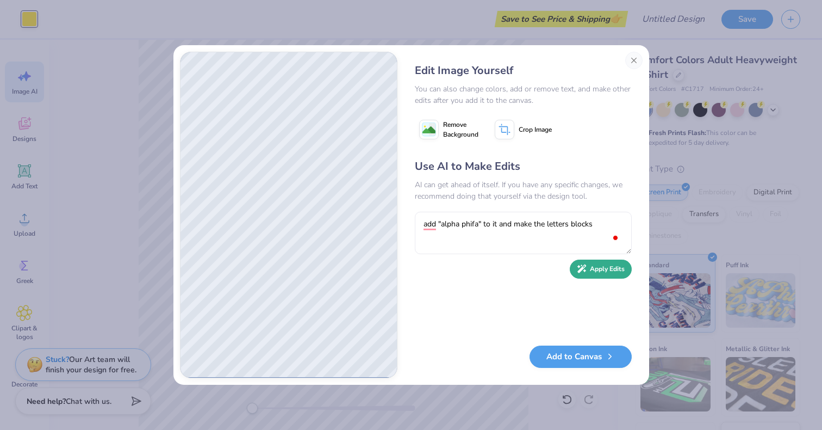
click at [598, 272] on button "Apply Edits" at bounding box center [601, 268] width 62 height 19
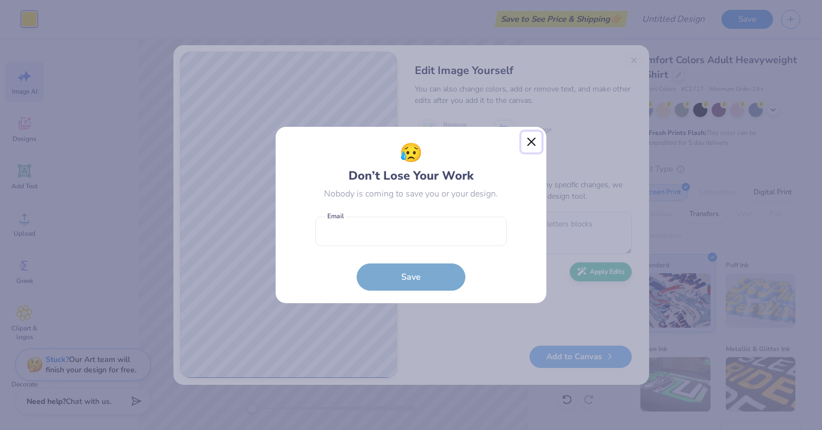
click at [527, 142] on button "Close" at bounding box center [532, 142] width 21 height 21
